Goal: Communication & Community: Answer question/provide support

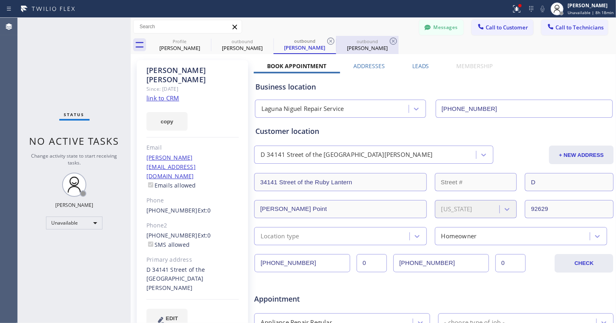
click at [371, 45] on div "[PERSON_NAME]" at bounding box center [367, 47] width 61 height 7
type input "[PHONE_NUMBER]"
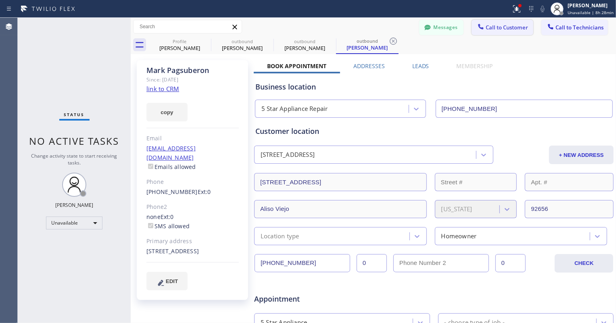
click at [505, 31] on button "Call to Customer" at bounding box center [503, 27] width 62 height 15
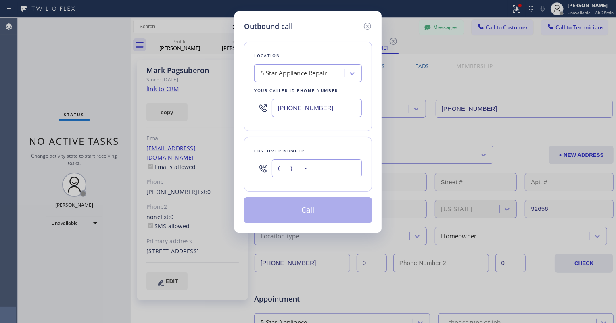
click at [304, 159] on input "(___) ___-____" at bounding box center [317, 168] width 90 height 18
paste input "206) 446-6445"
type input "[PHONE_NUMBER]"
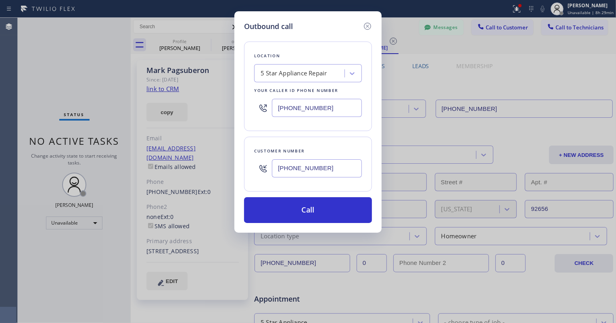
click at [301, 114] on input "[PHONE_NUMBER]" at bounding box center [317, 108] width 90 height 18
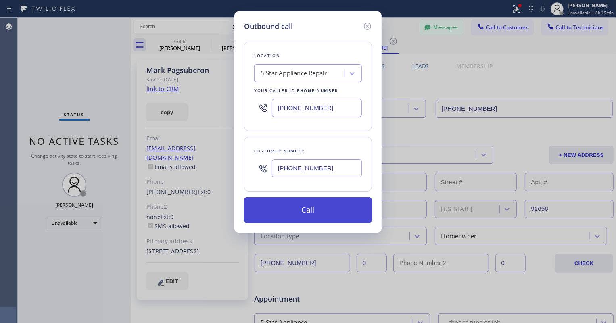
paste input "949) 202-5983"
type input "[PHONE_NUMBER]"
click at [320, 218] on button "Call" at bounding box center [308, 210] width 128 height 26
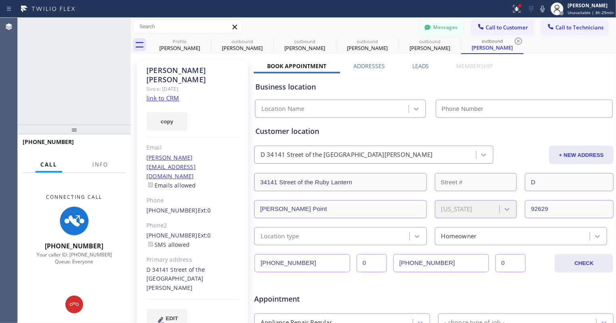
type input "[PHONE_NUMBER]"
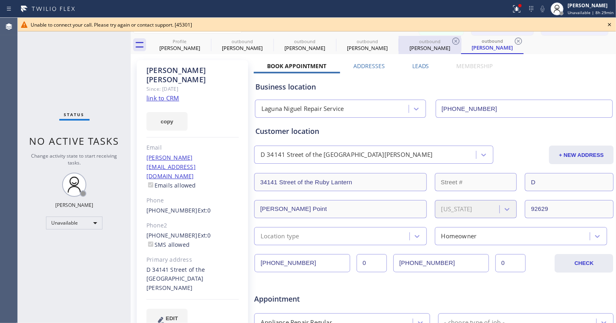
click at [417, 48] on div "[PERSON_NAME]" at bounding box center [430, 47] width 61 height 7
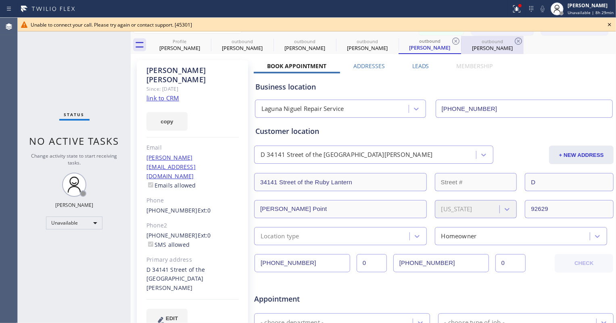
click at [483, 50] on div "[PERSON_NAME]" at bounding box center [492, 47] width 61 height 7
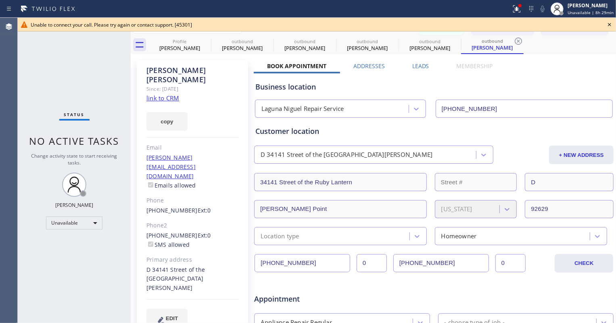
click at [610, 26] on icon at bounding box center [610, 25] width 10 height 10
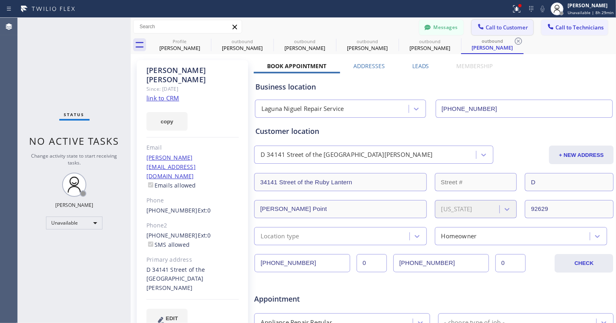
click at [501, 26] on span "Call to Customer" at bounding box center [507, 27] width 42 height 7
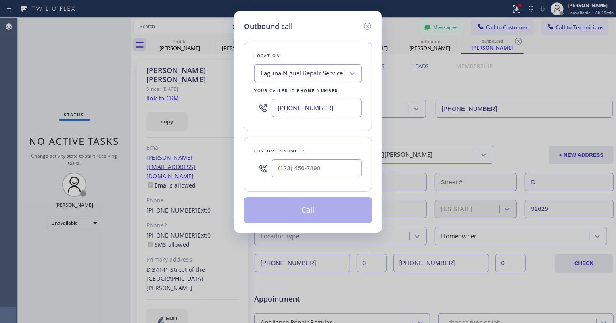
drag, startPoint x: 579, startPoint y: 63, endPoint x: 569, endPoint y: 32, distance: 32.8
click at [579, 63] on div "Outbound call Location [GEOGRAPHIC_DATA] Repair Service Your caller id phone nu…" at bounding box center [308, 161] width 616 height 323
click at [291, 175] on input "(___) ___-____" at bounding box center [317, 168] width 90 height 18
paste input "949) 295-2695"
type input "[PHONE_NUMBER]"
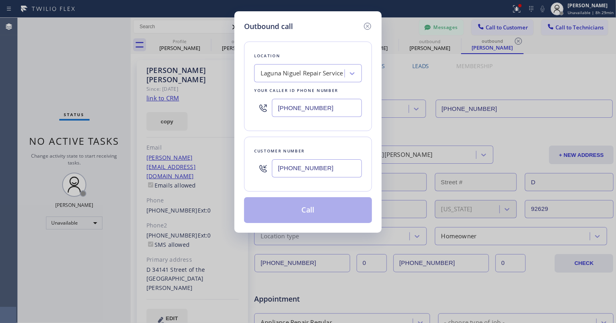
click at [319, 108] on input "[PHONE_NUMBER]" at bounding box center [317, 108] width 90 height 18
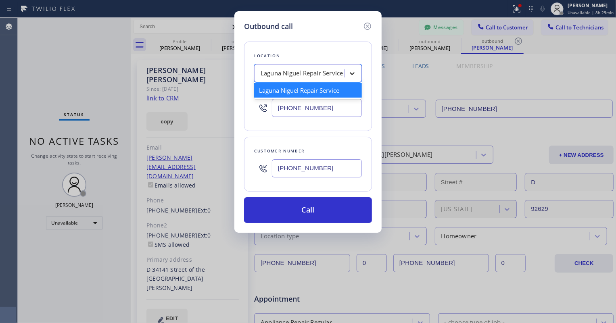
click at [351, 71] on icon at bounding box center [352, 73] width 8 height 8
click at [323, 109] on input "[PHONE_NUMBER]" at bounding box center [317, 108] width 90 height 18
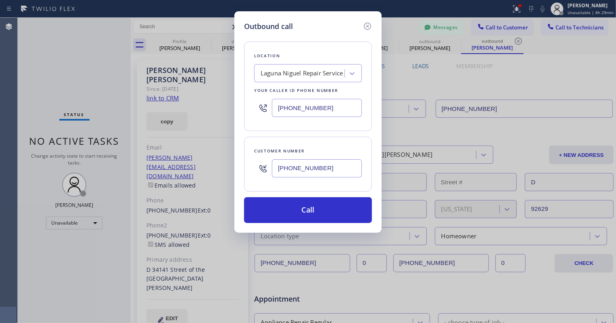
click at [323, 109] on input "[PHONE_NUMBER]" at bounding box center [317, 108] width 90 height 18
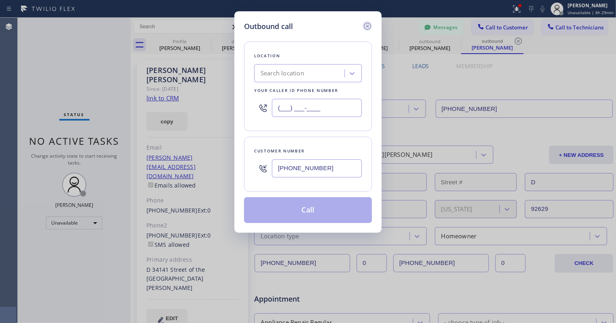
type input "(___) ___-____"
click at [366, 25] on icon at bounding box center [368, 26] width 10 height 10
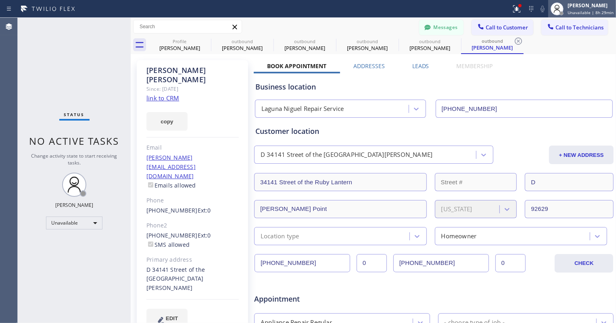
click at [560, 10] on icon at bounding box center [558, 9] width 10 height 10
click at [505, 77] on div "Business location [GEOGRAPHIC_DATA] Repair Service [PHONE_NUMBER]" at bounding box center [434, 95] width 361 height 44
click at [556, 27] on span "Call to Technicians" at bounding box center [580, 27] width 48 height 7
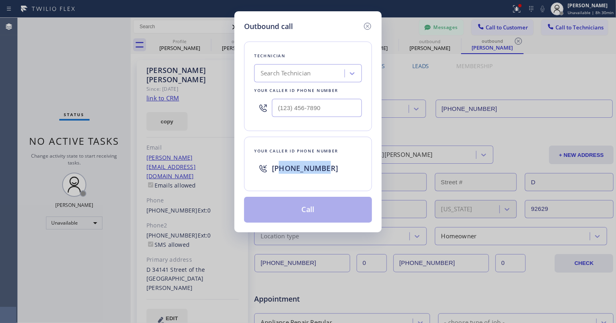
drag, startPoint x: 281, startPoint y: 168, endPoint x: 328, endPoint y: 168, distance: 47.2
click at [328, 168] on div "[PHONE_NUMBER]" at bounding box center [317, 168] width 90 height 15
copy span "2136934111"
click at [368, 28] on icon at bounding box center [368, 26] width 10 height 10
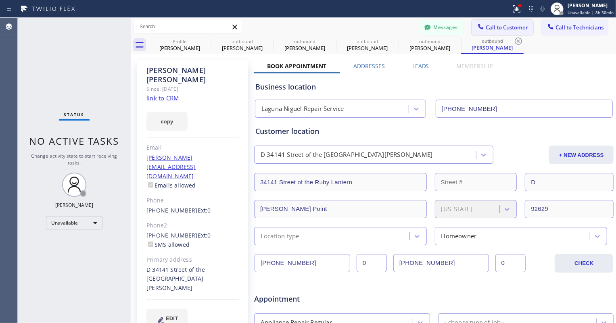
click at [486, 31] on span "Call to Customer" at bounding box center [507, 27] width 42 height 7
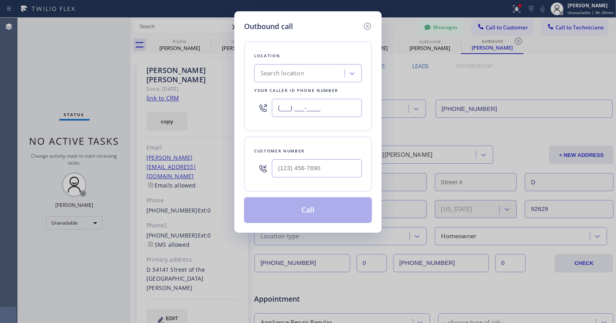
click at [303, 110] on input "(___) ___-____" at bounding box center [317, 108] width 90 height 18
paste input "213) 693-4111"
type input "[PHONE_NUMBER]"
click at [300, 172] on input "(___) ___-____" at bounding box center [317, 168] width 90 height 18
paste input "206) 446-6445"
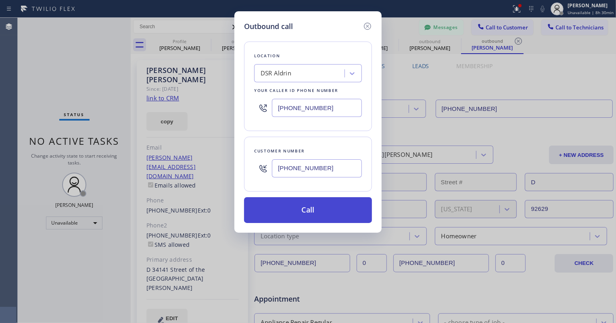
type input "[PHONE_NUMBER]"
click at [305, 210] on button "Call" at bounding box center [308, 210] width 128 height 26
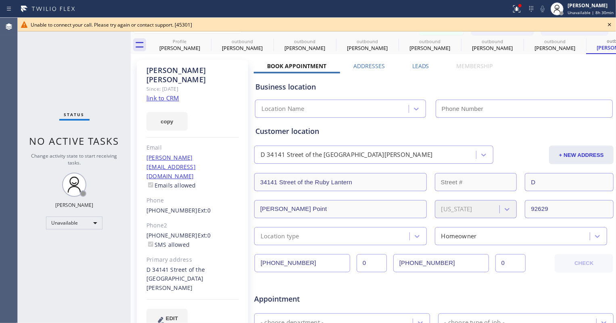
type input "[PHONE_NUMBER]"
click at [610, 23] on icon at bounding box center [610, 25] width 10 height 10
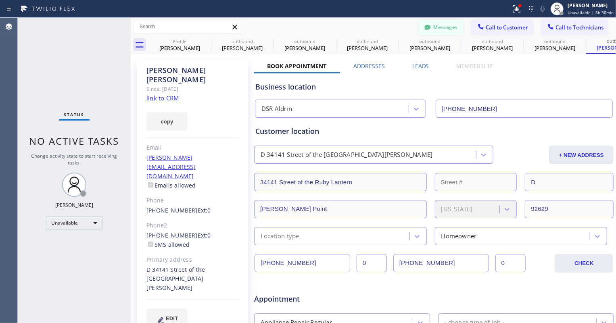
click at [447, 26] on button "Messages" at bounding box center [441, 27] width 44 height 15
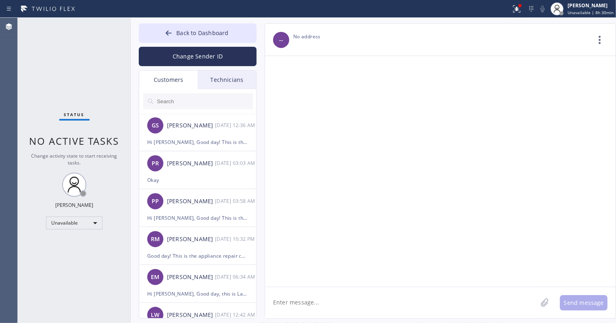
click at [207, 101] on input "text" at bounding box center [204, 101] width 97 height 16
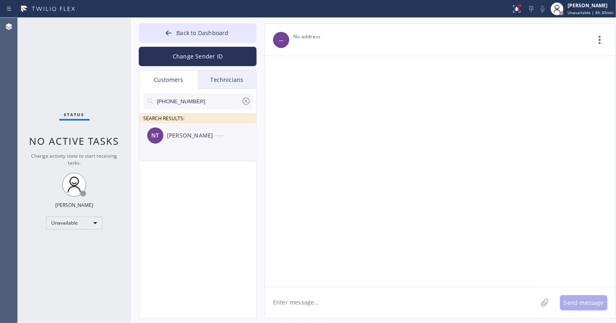
click at [196, 152] on li "NT [PERSON_NAME] --:--" at bounding box center [198, 143] width 118 height 38
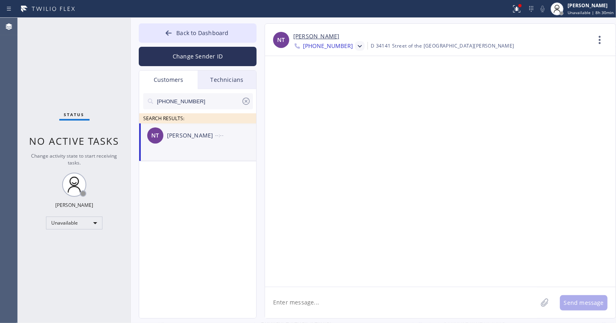
click at [356, 45] on icon at bounding box center [360, 46] width 8 height 8
click at [338, 104] on div "[PHONE_NUMBER]" at bounding box center [339, 101] width 93 height 19
click at [312, 303] on textarea at bounding box center [401, 302] width 272 height 31
click at [314, 46] on span "[PHONE_NUMBER]" at bounding box center [328, 47] width 50 height 10
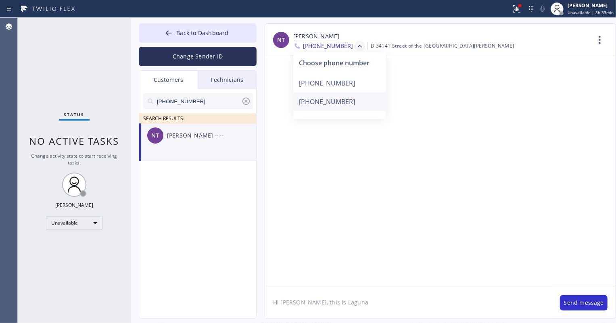
click at [321, 101] on div "[PHONE_NUMBER]" at bounding box center [339, 101] width 93 height 19
click at [355, 305] on textarea "Hi [PERSON_NAME], this is Laguna" at bounding box center [408, 302] width 287 height 31
drag, startPoint x: 358, startPoint y: 303, endPoint x: 324, endPoint y: 302, distance: 33.9
click at [324, 302] on textarea "Hi [PERSON_NAME], this is Laguna" at bounding box center [408, 302] width 287 height 31
paste textarea "Niguel Repair Service [PERSON_NAME]"
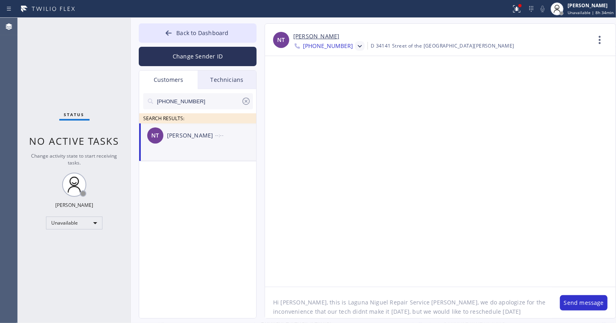
click at [412, 312] on textarea "Hi [PERSON_NAME], this is Laguna Niguel Repair Service [PERSON_NAME], we do apo…" at bounding box center [408, 302] width 287 height 31
click at [409, 314] on textarea "Hi [PERSON_NAME], this is Laguna Niguel Repair Service [PERSON_NAME], we do apo…" at bounding box center [408, 302] width 287 height 31
click at [432, 311] on textarea "Hi [PERSON_NAME], this is Laguna Niguel Repair Service [PERSON_NAME], we do apo…" at bounding box center [408, 302] width 287 height 31
click at [360, 312] on textarea "Hi [PERSON_NAME], this is Laguna Niguel Repair Service [PERSON_NAME], we do apo…" at bounding box center [408, 302] width 287 height 31
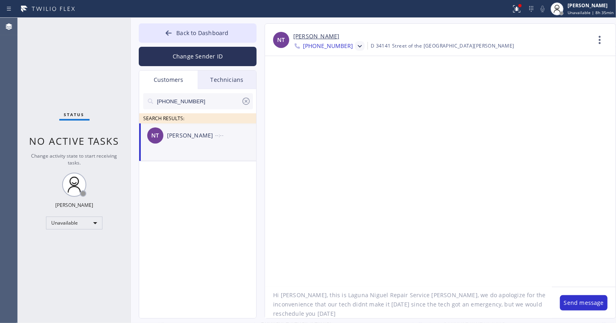
click at [359, 312] on textarea "Hi [PERSON_NAME], this is Laguna Niguel Repair Service [PERSON_NAME], we do apo…" at bounding box center [408, 302] width 287 height 31
type textarea "Hi [PERSON_NAME], this is Laguna Niguel Repair Service [PERSON_NAME], we do apo…"
